Goal: Information Seeking & Learning: Learn about a topic

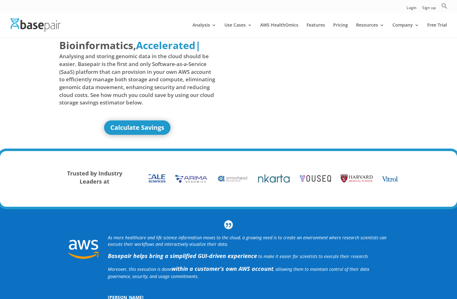
scroll to position [8, 0]
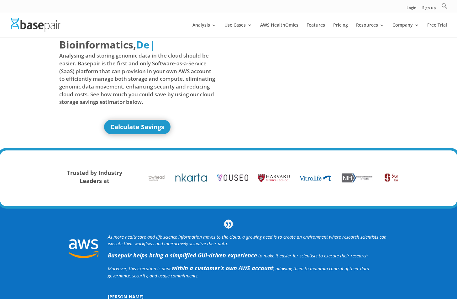
click at [405, 116] on div "Bioinformatics, Delivered Made Simple Accelerated Federated De | Analysing and …" at bounding box center [228, 90] width 457 height 122
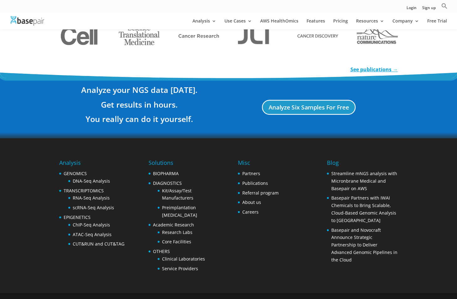
scroll to position [1141, 0]
click at [251, 200] on link "About us" at bounding box center [251, 203] width 19 height 6
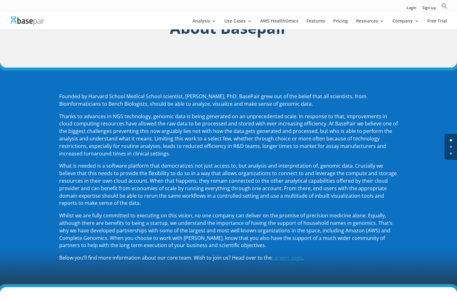
scroll to position [49, 0]
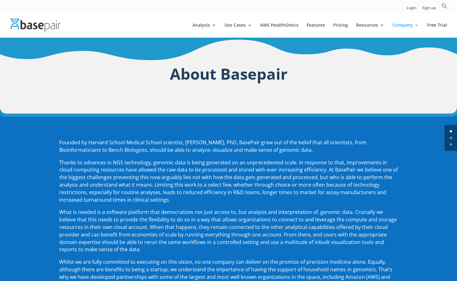
click at [40, 27] on img at bounding box center [36, 24] width 50 height 13
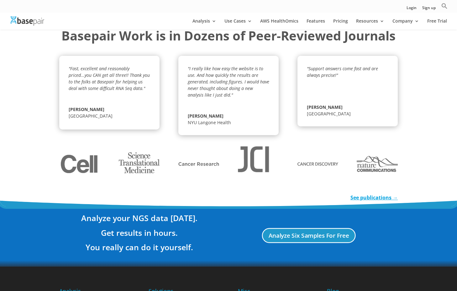
scroll to position [1014, 0]
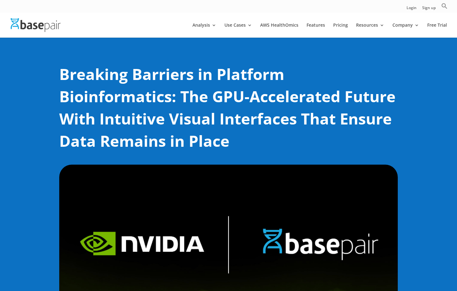
drag, startPoint x: 317, startPoint y: 250, endPoint x: 319, endPoint y: 237, distance: 13.0
click at [316, 245] on img at bounding box center [228, 256] width 338 height 185
click at [320, 211] on img at bounding box center [228, 256] width 338 height 185
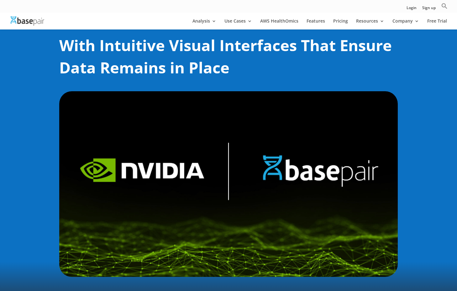
scroll to position [65, 0]
drag, startPoint x: 248, startPoint y: 136, endPoint x: 99, endPoint y: 294, distance: 217.6
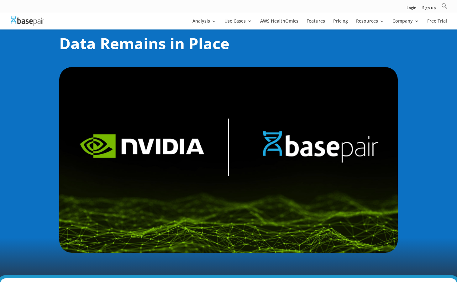
scroll to position [88, 0]
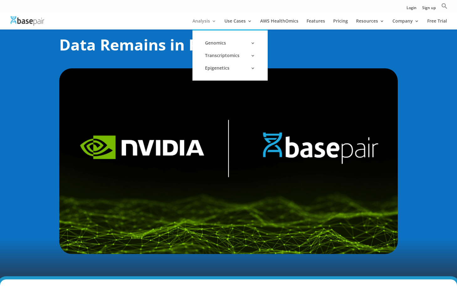
click at [209, 20] on link "Analysis" at bounding box center [204, 24] width 24 height 11
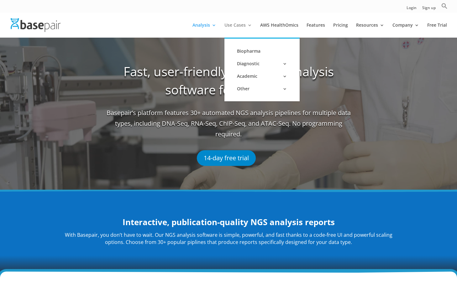
click at [236, 26] on link "Use Cases" at bounding box center [238, 30] width 28 height 15
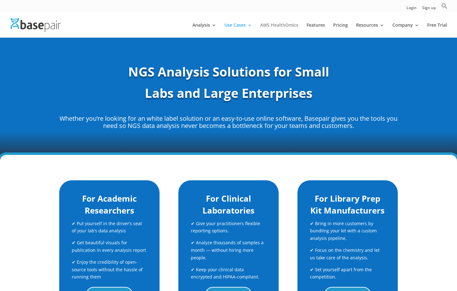
click at [290, 26] on link "AWS HealthOmics" at bounding box center [279, 30] width 38 height 15
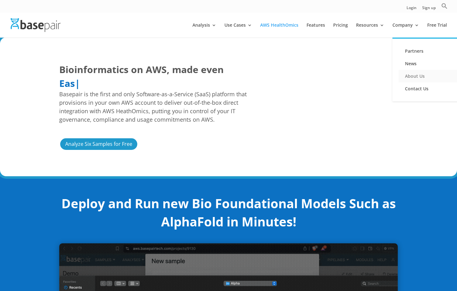
click at [415, 78] on link "About Us" at bounding box center [429, 76] width 63 height 13
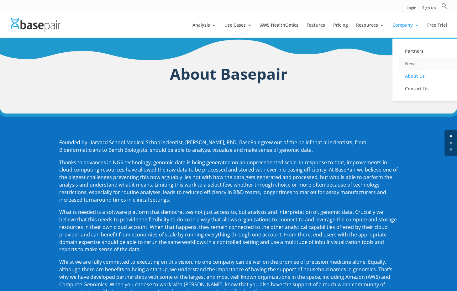
click at [412, 63] on link "News" at bounding box center [429, 63] width 63 height 13
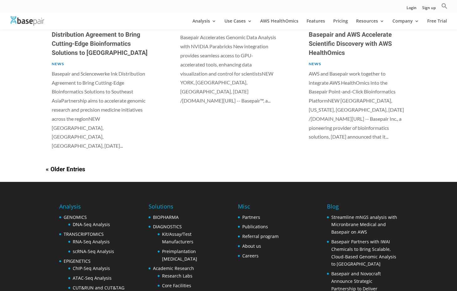
scroll to position [508, 0]
